Goal: Information Seeking & Learning: Find contact information

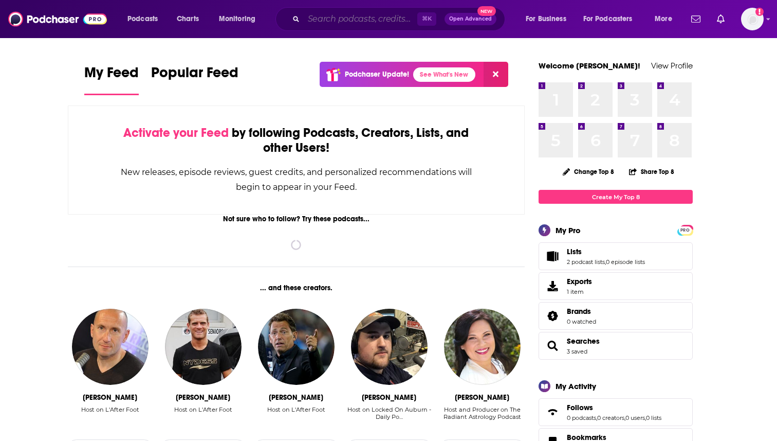
click at [342, 24] on input "Search podcasts, credits, & more..." at bounding box center [361, 19] width 114 height 16
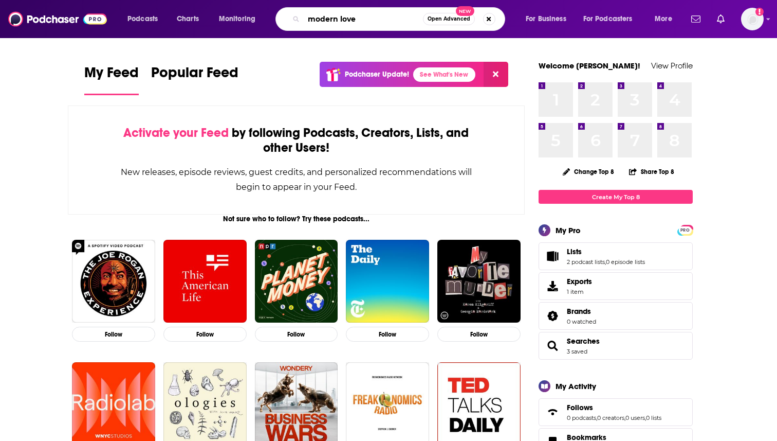
type input "modern love"
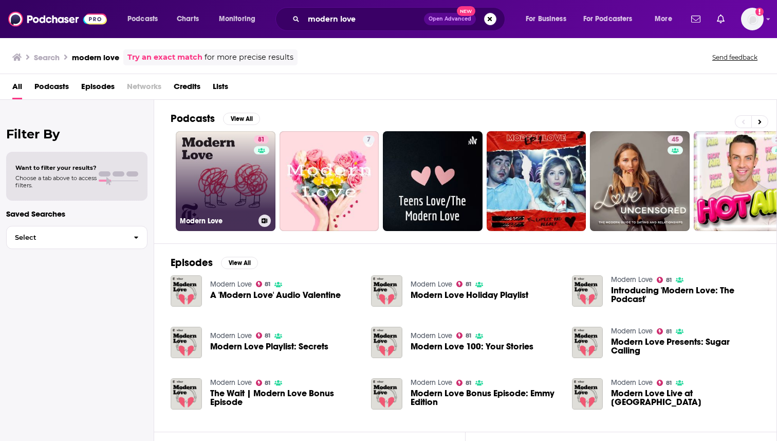
click at [214, 196] on link "81 Modern Love" at bounding box center [226, 181] width 100 height 100
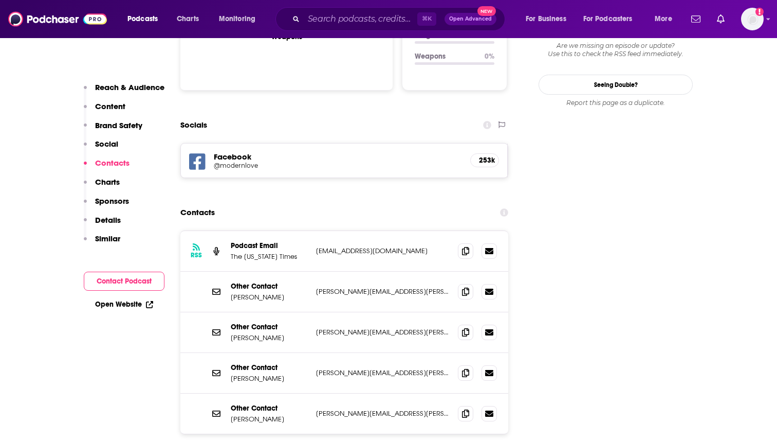
scroll to position [1132, 0]
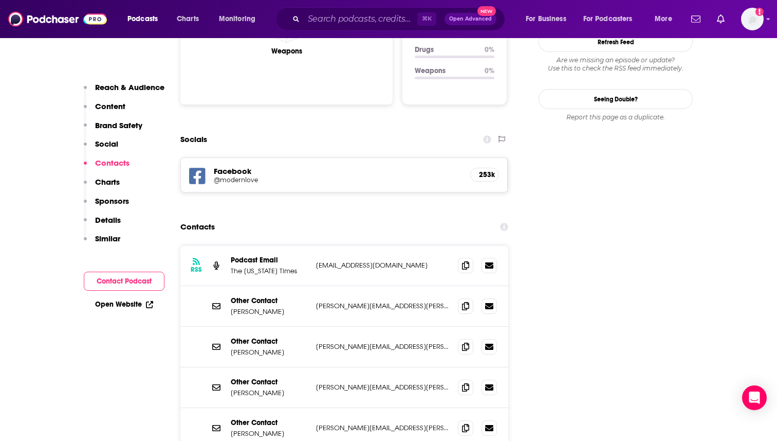
scroll to position [1114, 0]
click at [466, 260] on icon at bounding box center [465, 264] width 7 height 8
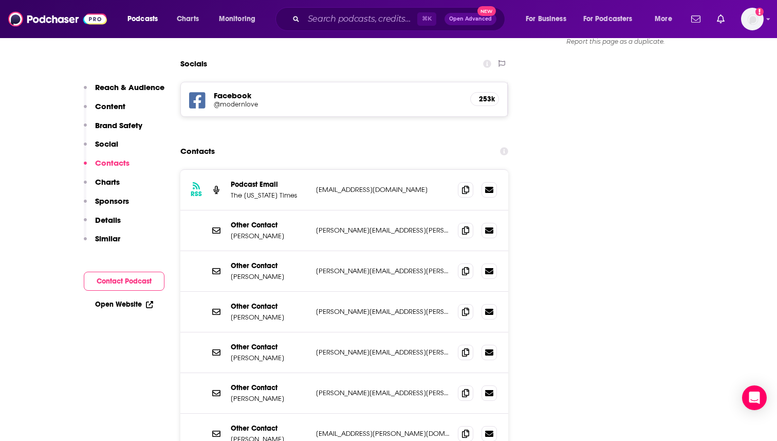
scroll to position [1180, 0]
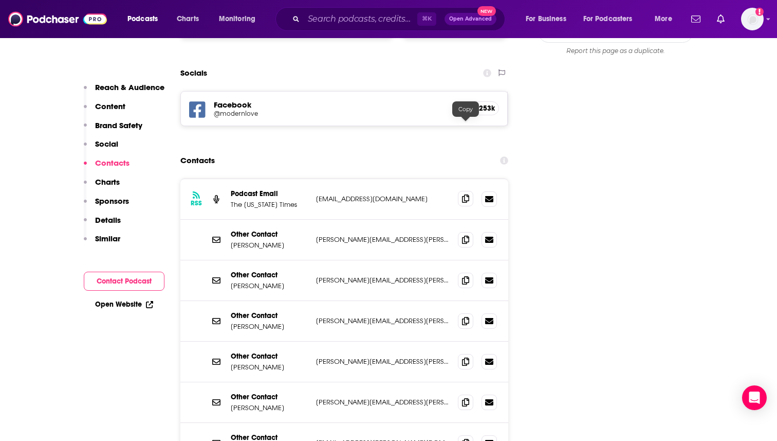
click at [467, 194] on icon at bounding box center [465, 198] width 7 height 8
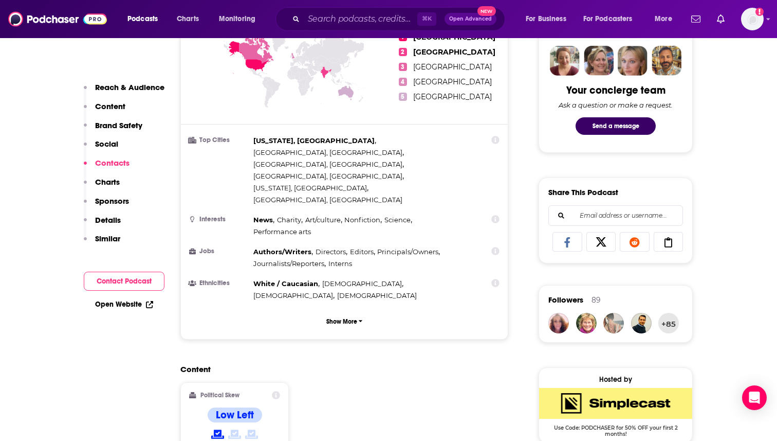
scroll to position [306, 0]
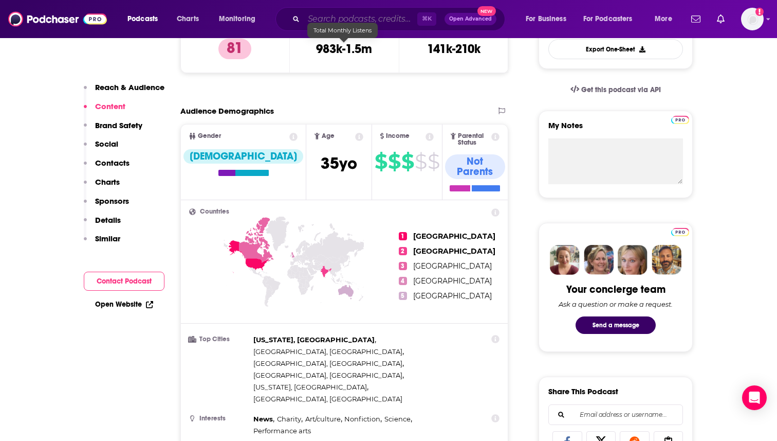
click at [322, 16] on input "Search podcasts, credits, & more..." at bounding box center [361, 19] width 114 height 16
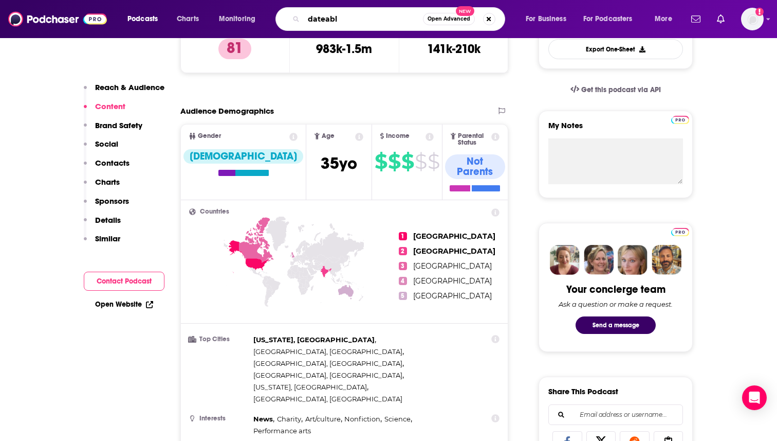
type input "dateable"
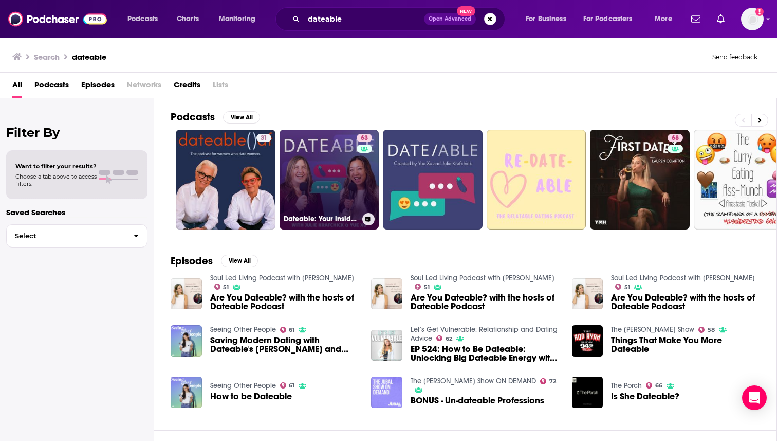
click at [337, 198] on link "63 Dateable: Your insider's look into modern dating and relationships" at bounding box center [330, 180] width 100 height 100
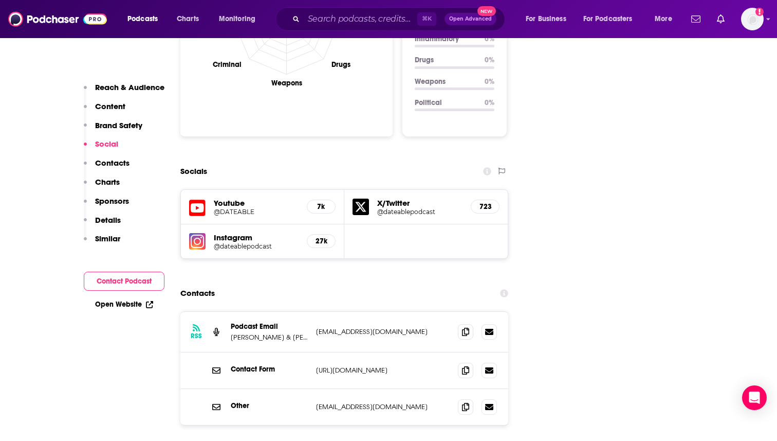
scroll to position [1159, 0]
click at [462, 326] on icon at bounding box center [465, 330] width 7 height 8
click at [327, 26] on input "Search podcasts, credits, & more..." at bounding box center [361, 19] width 114 height 16
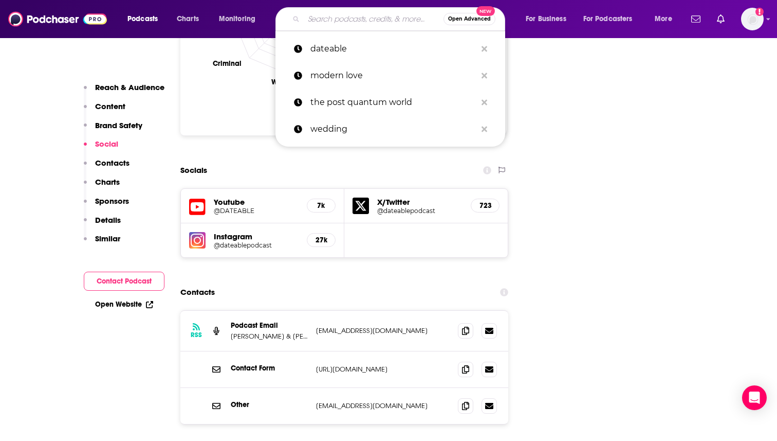
paste input "Dates and Mates With [PERSON_NAME]"
type input "Dates and Mates With [PERSON_NAME]"
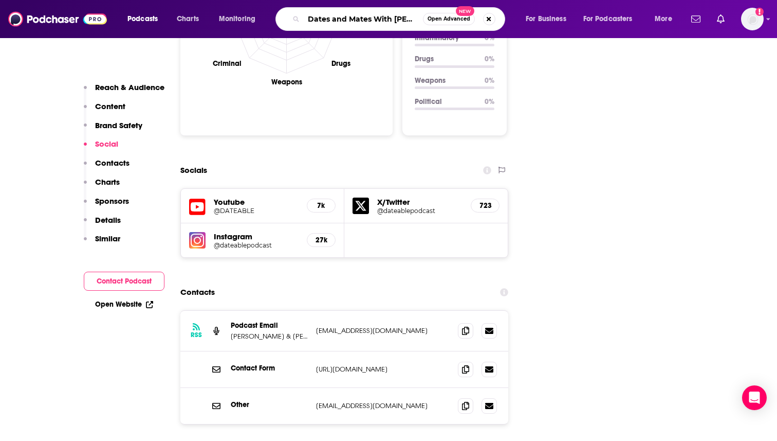
scroll to position [0, 43]
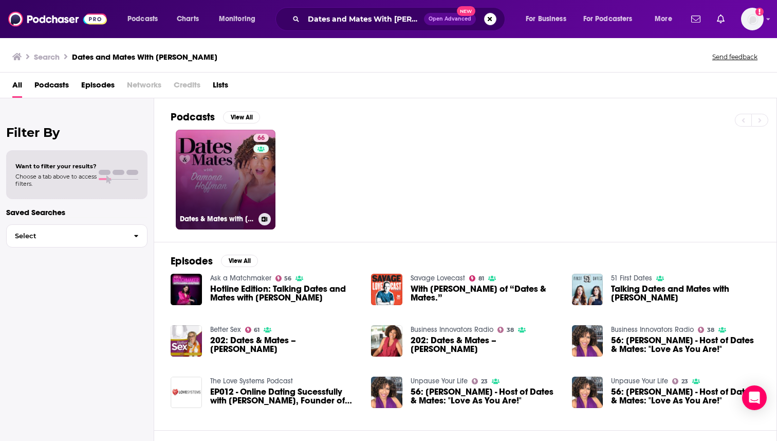
click at [223, 161] on link "66 Dates & Mates with [PERSON_NAME]" at bounding box center [226, 180] width 100 height 100
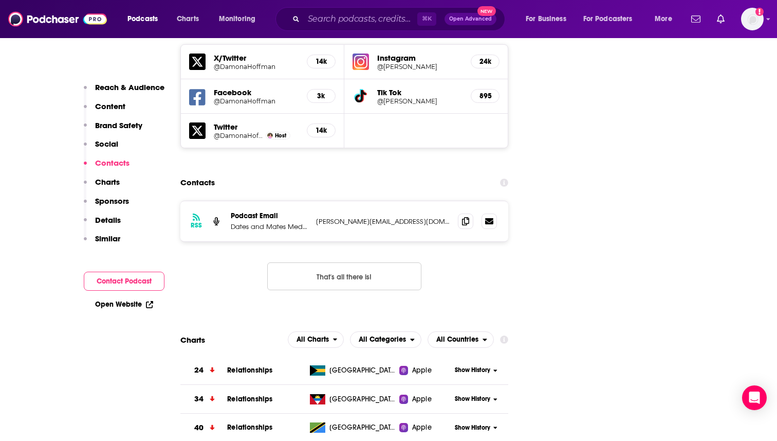
scroll to position [1234, 0]
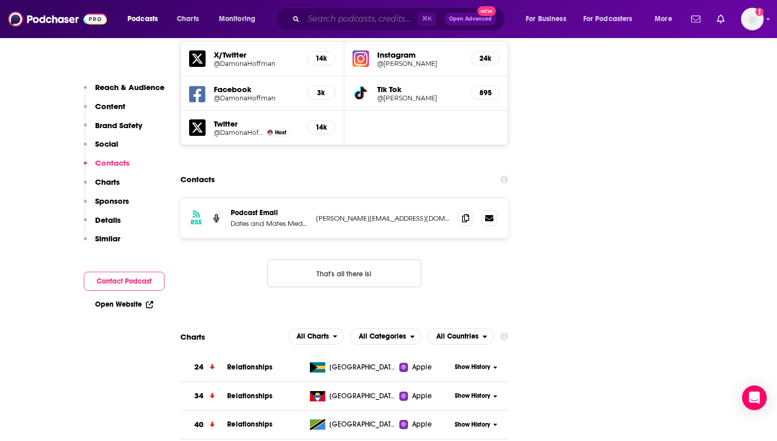
click at [345, 18] on input "Search podcasts, credits, & more..." at bounding box center [361, 19] width 114 height 16
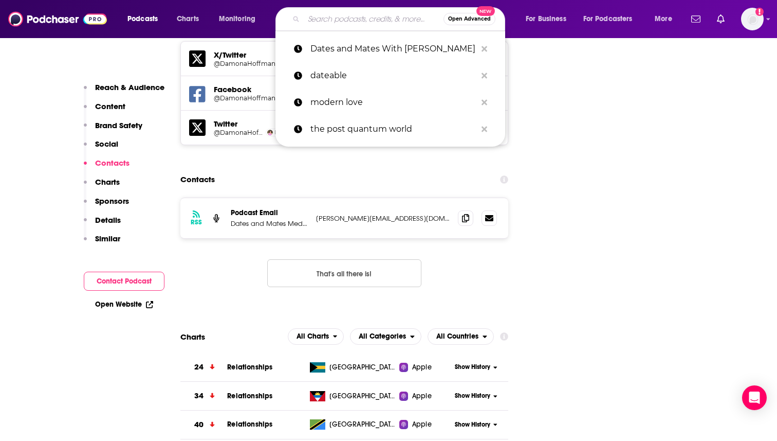
paste input "Let’s Get Vulnerable: Relationship and Dating Advice"
type input "Let’s Get Vulnerable: Relationship and Dating Advice"
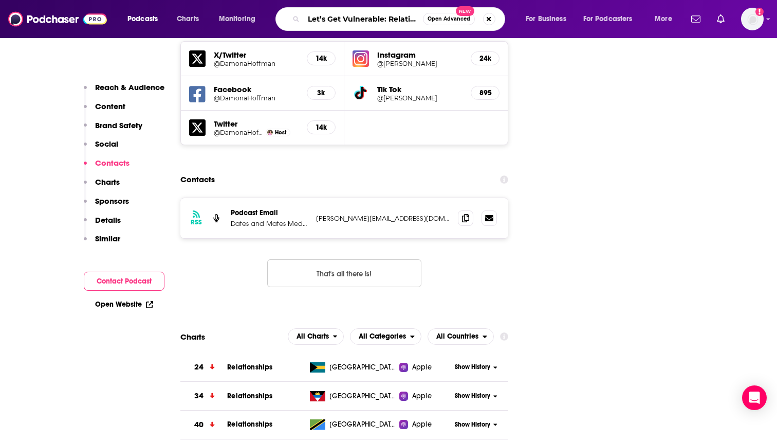
scroll to position [0, 89]
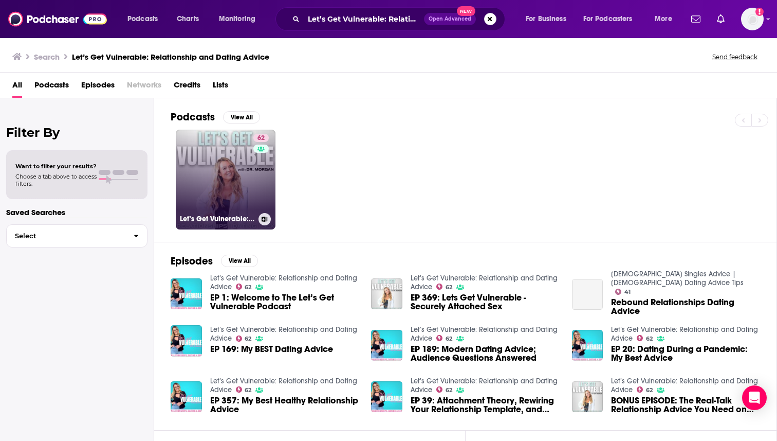
click at [229, 184] on link "62 Let’s Get Vulnerable: Relationship and Dating Advice" at bounding box center [226, 180] width 100 height 100
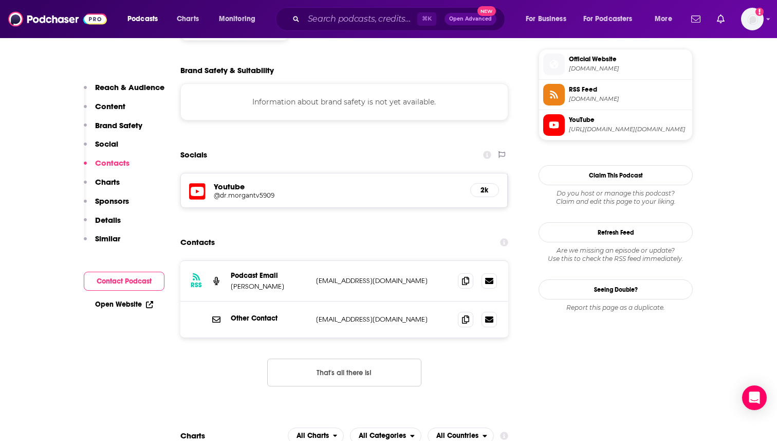
scroll to position [924, 0]
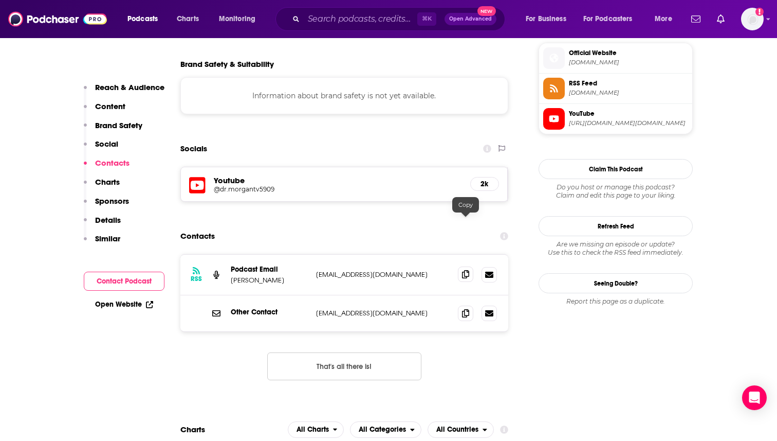
click at [466, 266] on span at bounding box center [465, 273] width 15 height 15
click at [354, 19] on input "Search podcasts, credits, & more..." at bounding box center [361, 19] width 114 height 16
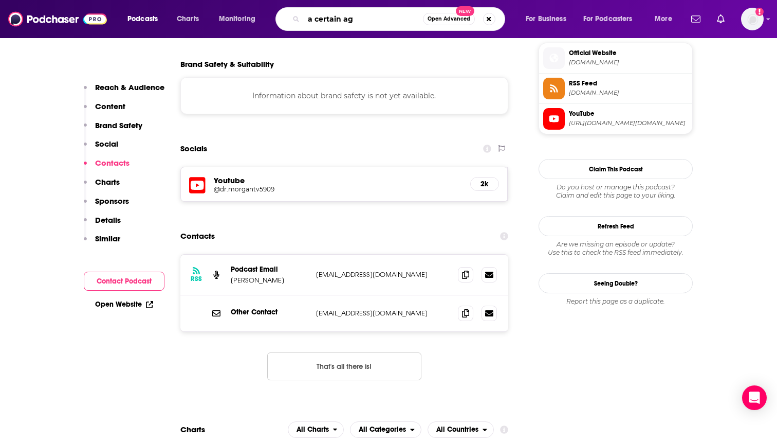
type input "a certain age"
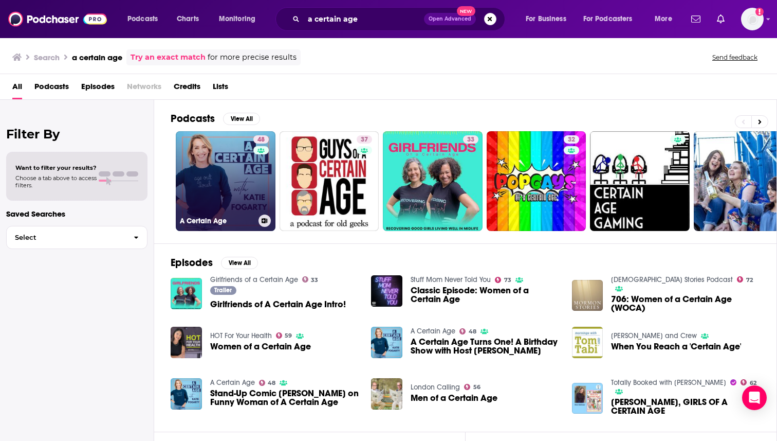
click at [229, 195] on link "48 A Certain Age" at bounding box center [226, 181] width 100 height 100
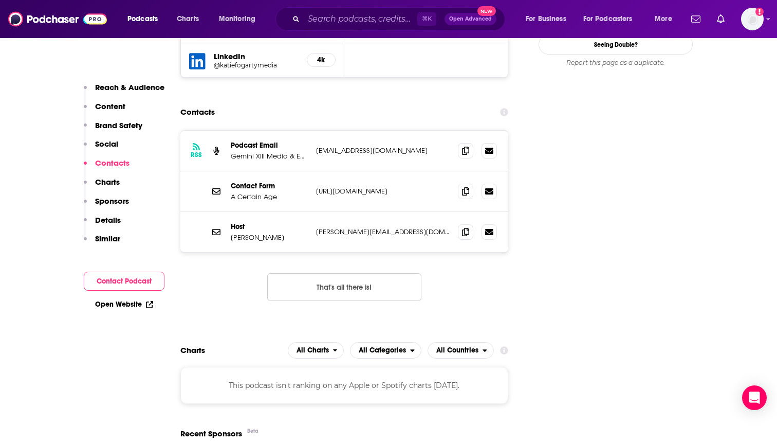
scroll to position [1047, 0]
click at [468, 223] on span at bounding box center [465, 230] width 15 height 15
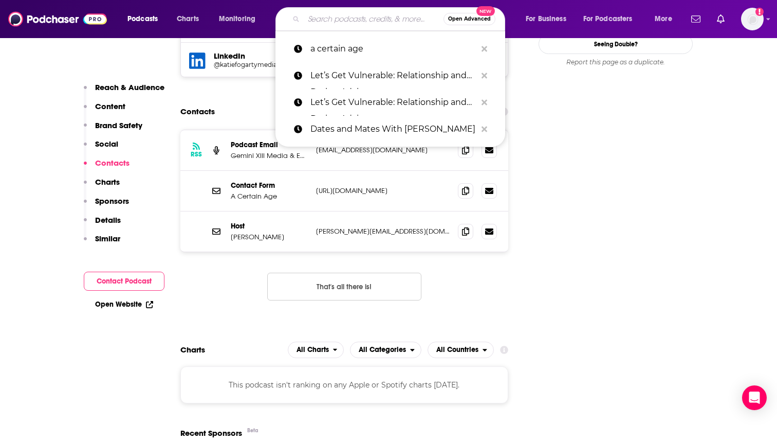
click at [377, 26] on input "Search podcasts, credits, & more..." at bounding box center [374, 19] width 140 height 16
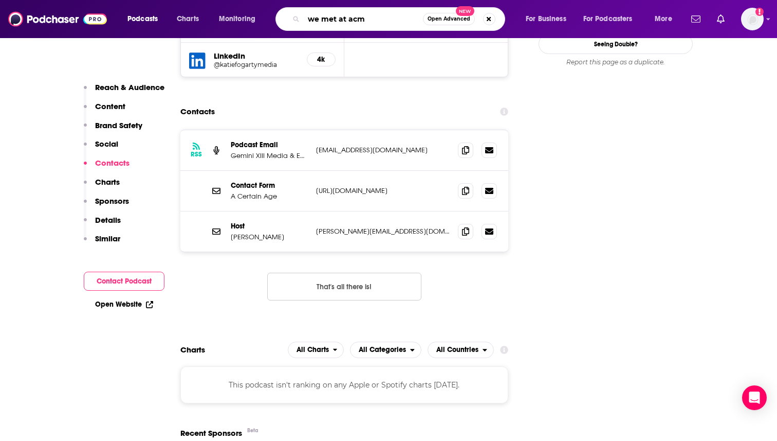
type input "we met at acme"
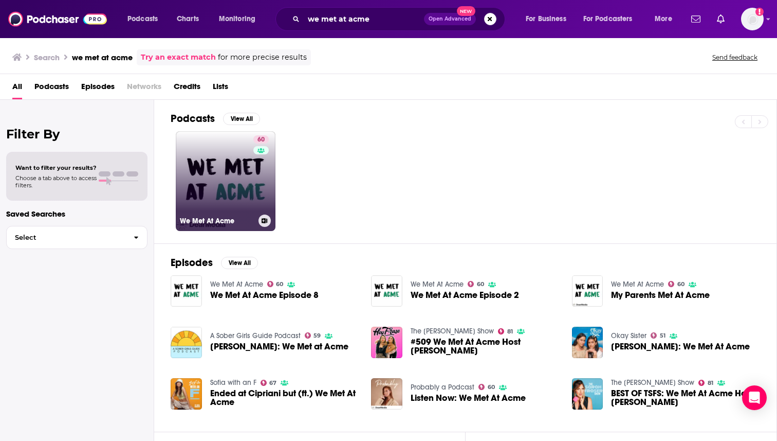
click at [237, 216] on h3 "We Met At Acme" at bounding box center [217, 220] width 75 height 9
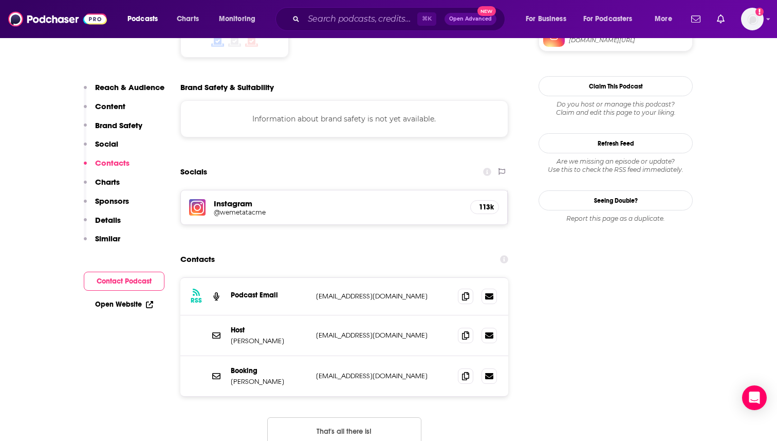
scroll to position [916, 0]
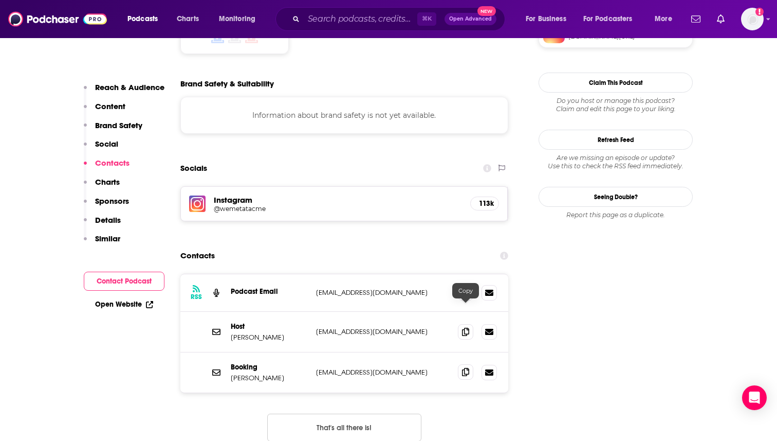
click at [464, 368] on icon at bounding box center [465, 372] width 7 height 8
click at [460, 364] on span at bounding box center [465, 371] width 15 height 15
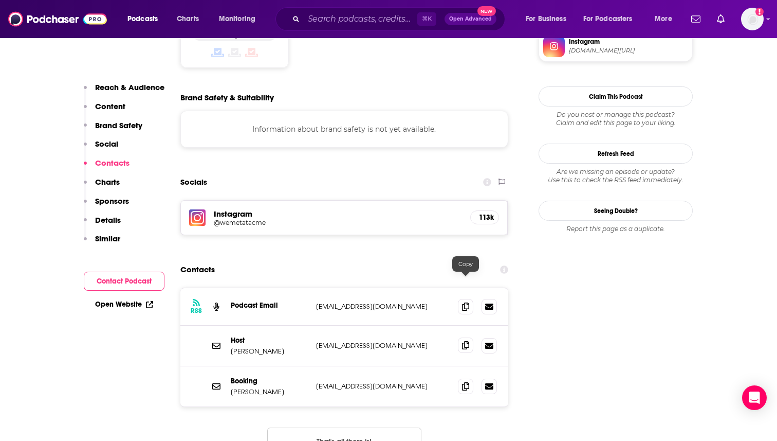
click at [468, 341] on icon at bounding box center [465, 345] width 7 height 8
drag, startPoint x: 290, startPoint y: 287, endPoint x: 230, endPoint y: 287, distance: 60.1
click at [230, 325] on div "Host [PERSON_NAME] [EMAIL_ADDRESS][DOMAIN_NAME] [EMAIL_ADDRESS][DOMAIN_NAME]" at bounding box center [344, 345] width 328 height 41
copy p "[PERSON_NAME]"
